Goal: Find specific page/section: Find specific page/section

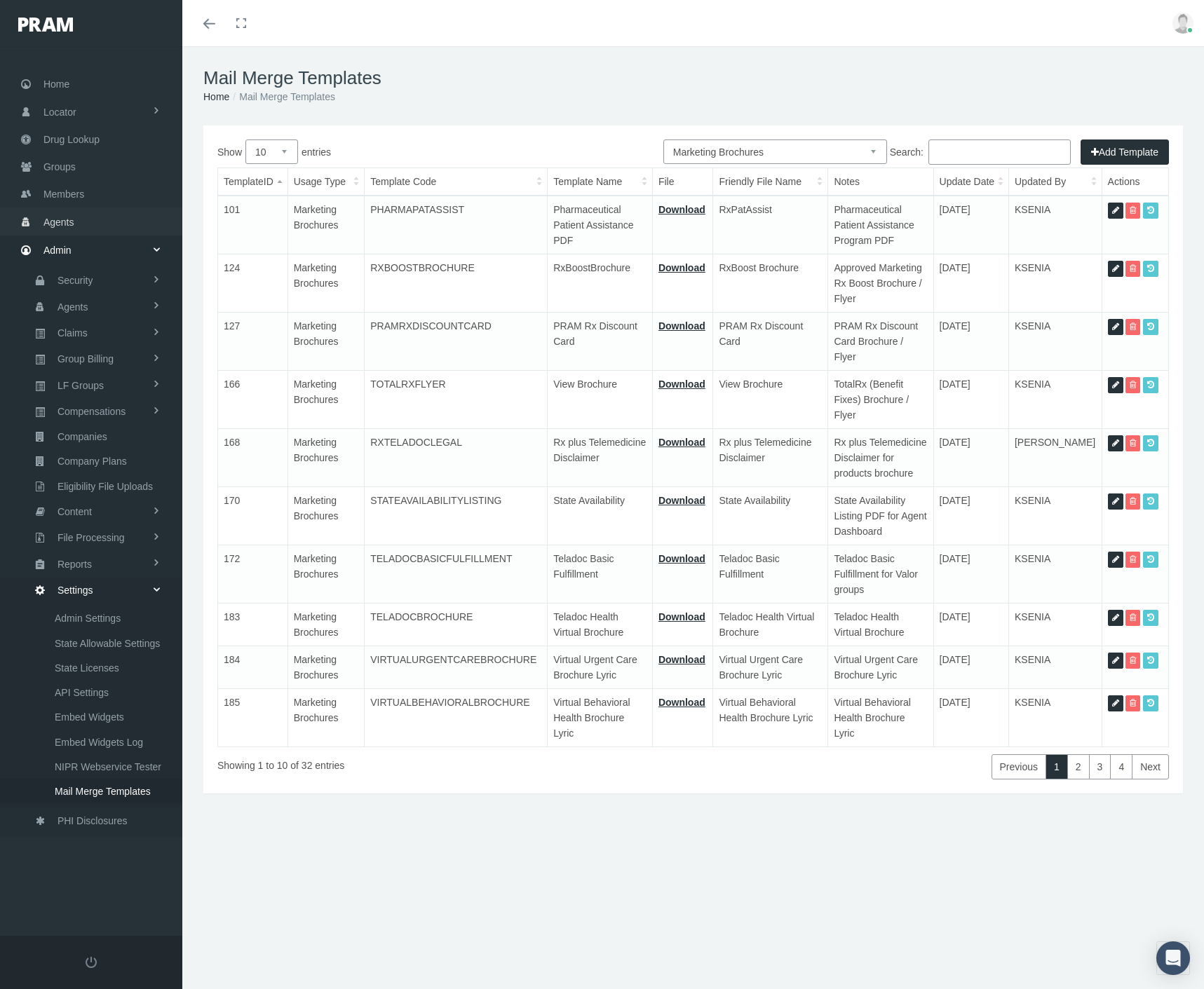
select select "8"
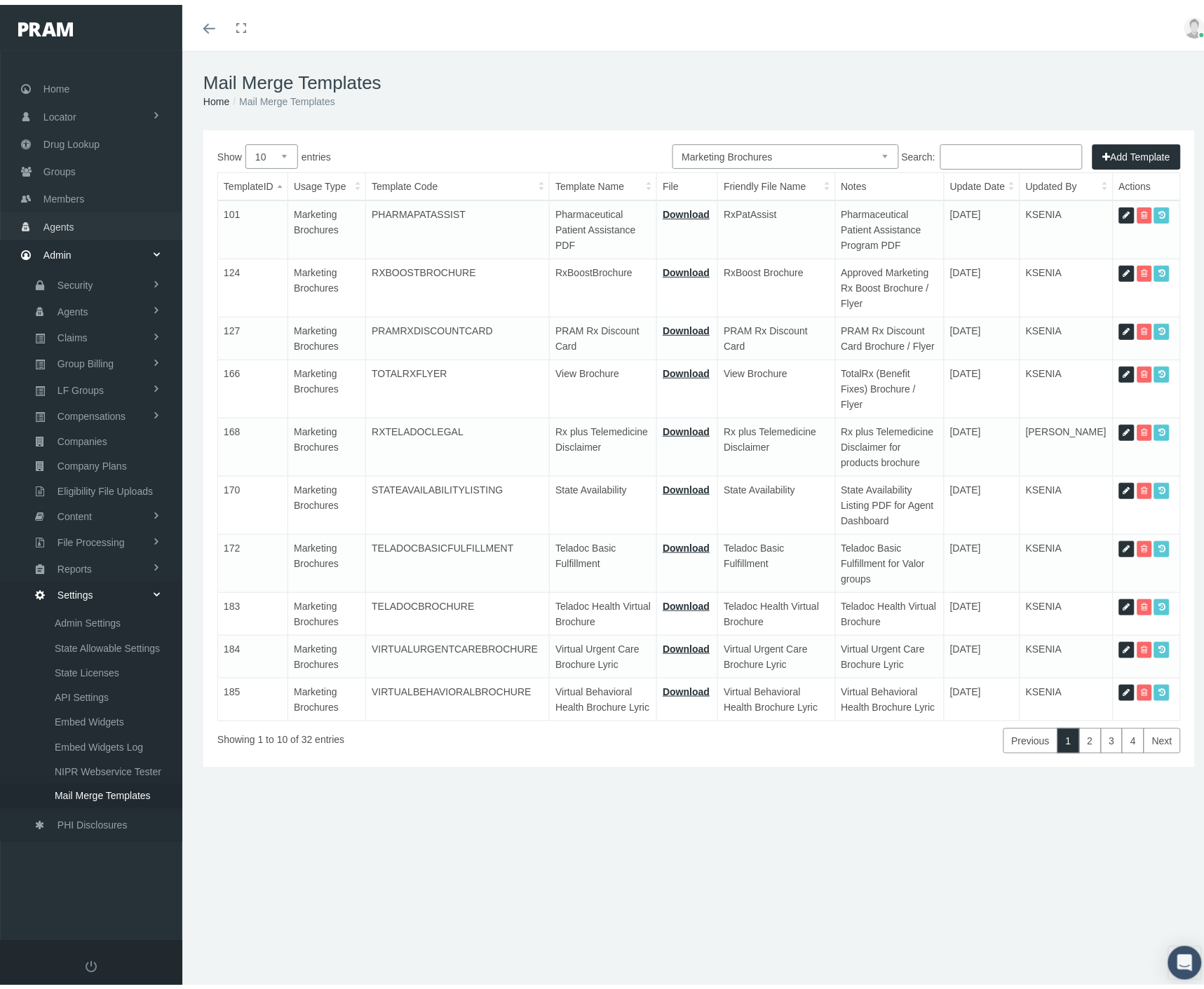
click at [101, 186] on link "Members" at bounding box center [91, 193] width 182 height 28
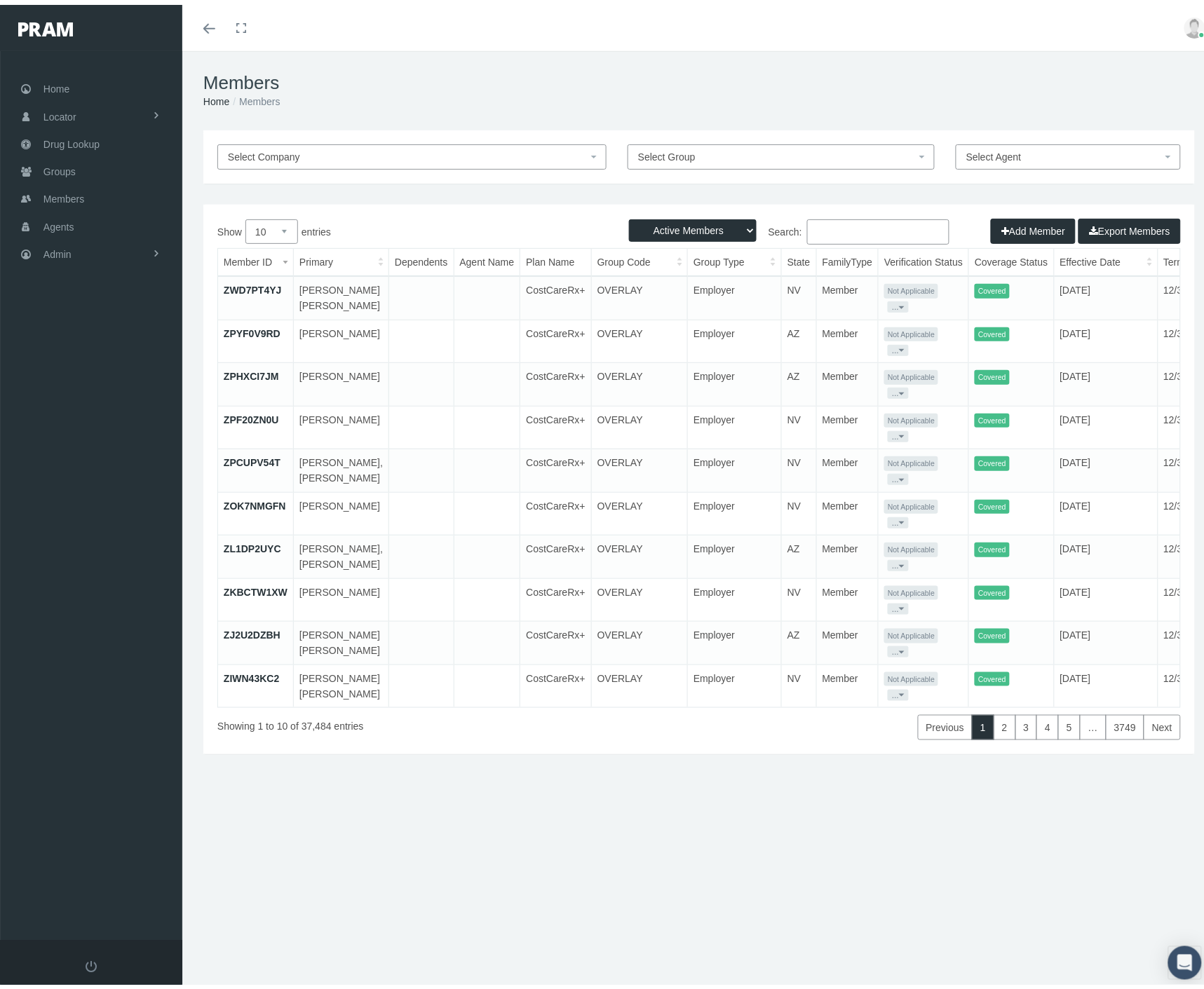
click at [885, 230] on input "Search:" at bounding box center [878, 227] width 142 height 25
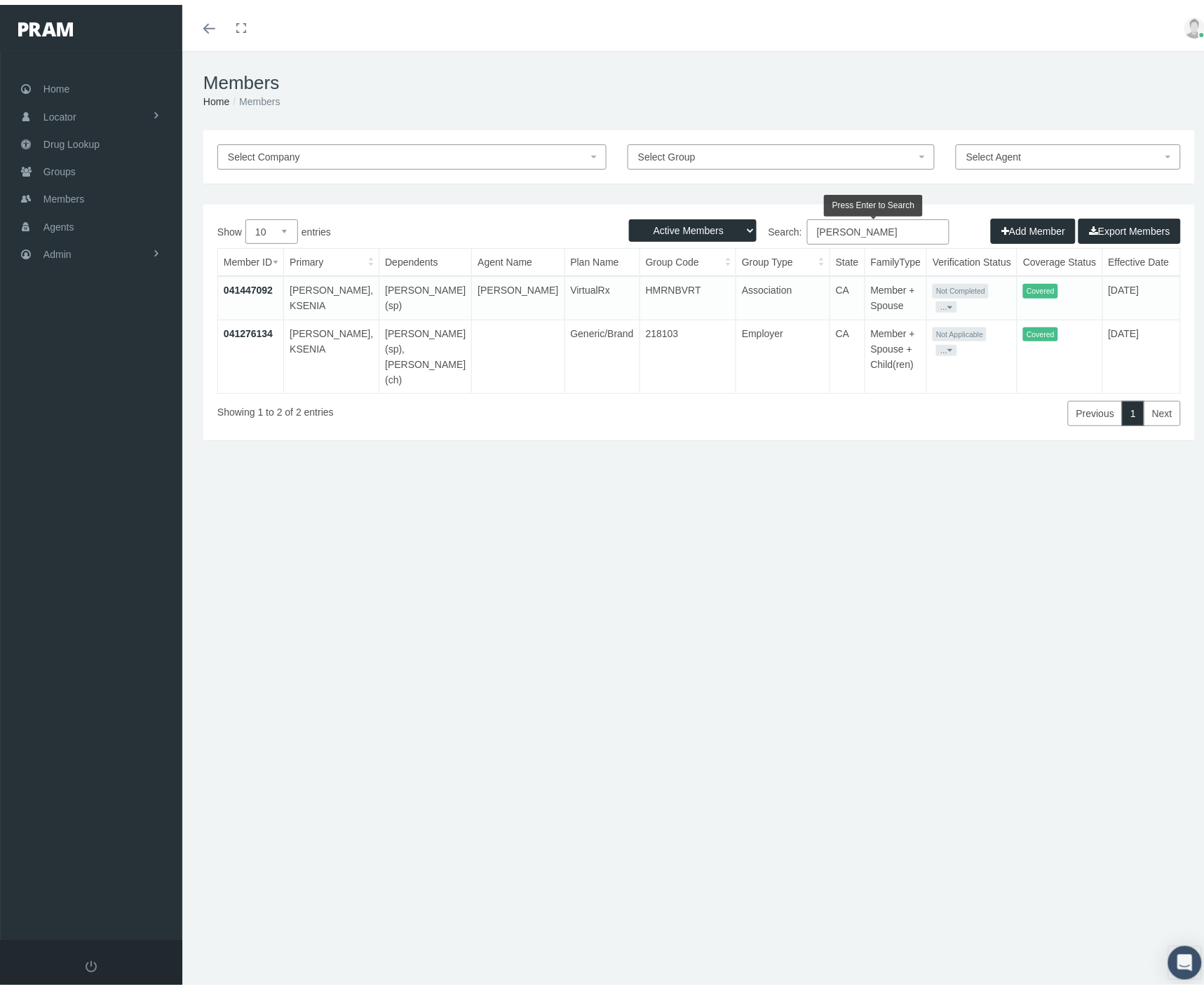
type input "[PERSON_NAME]"
click at [256, 326] on link "041276134" at bounding box center [248, 329] width 49 height 11
